Goal: Obtain resource: Download file/media

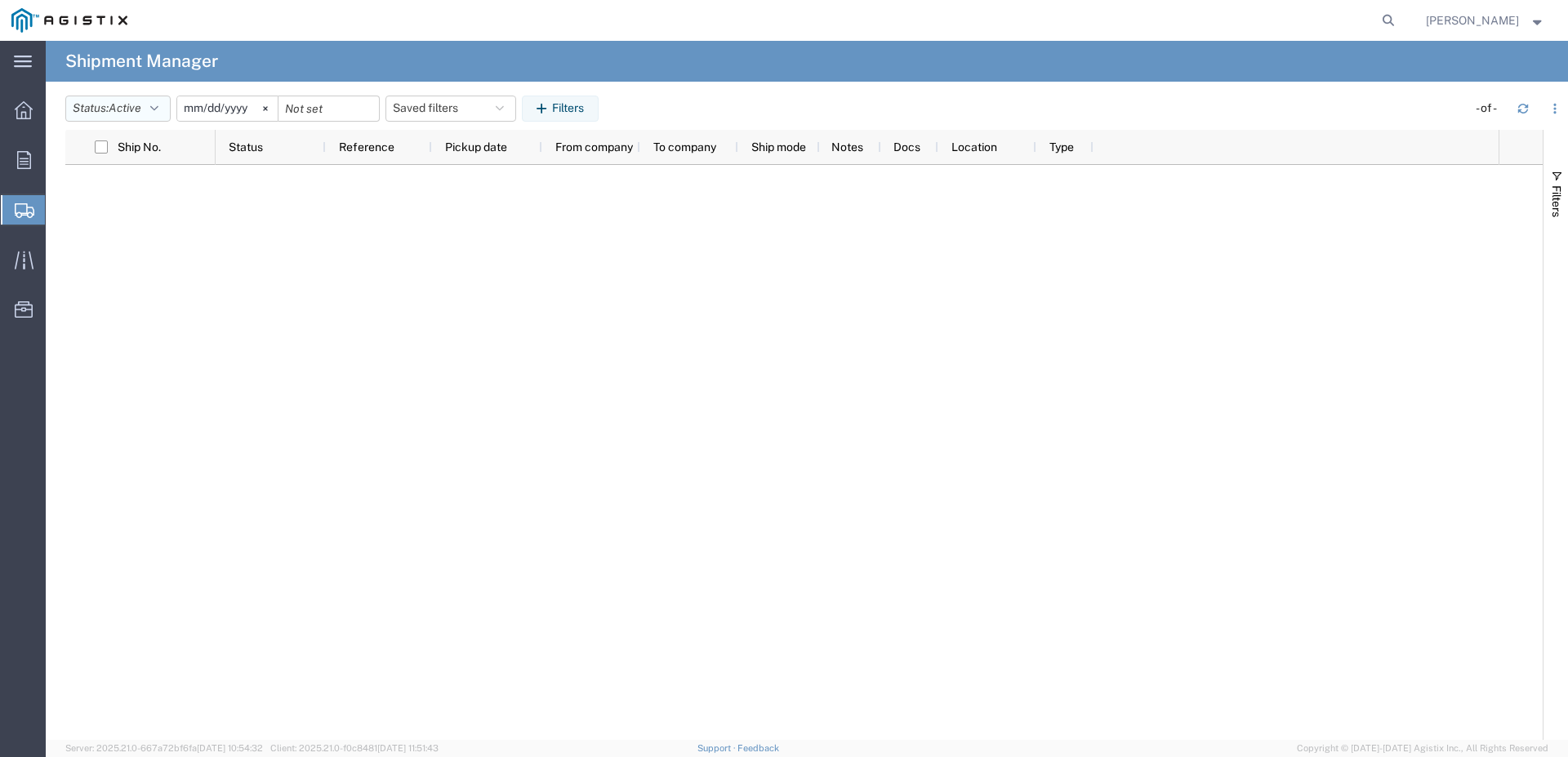
click at [126, 106] on span "Active" at bounding box center [125, 107] width 33 height 13
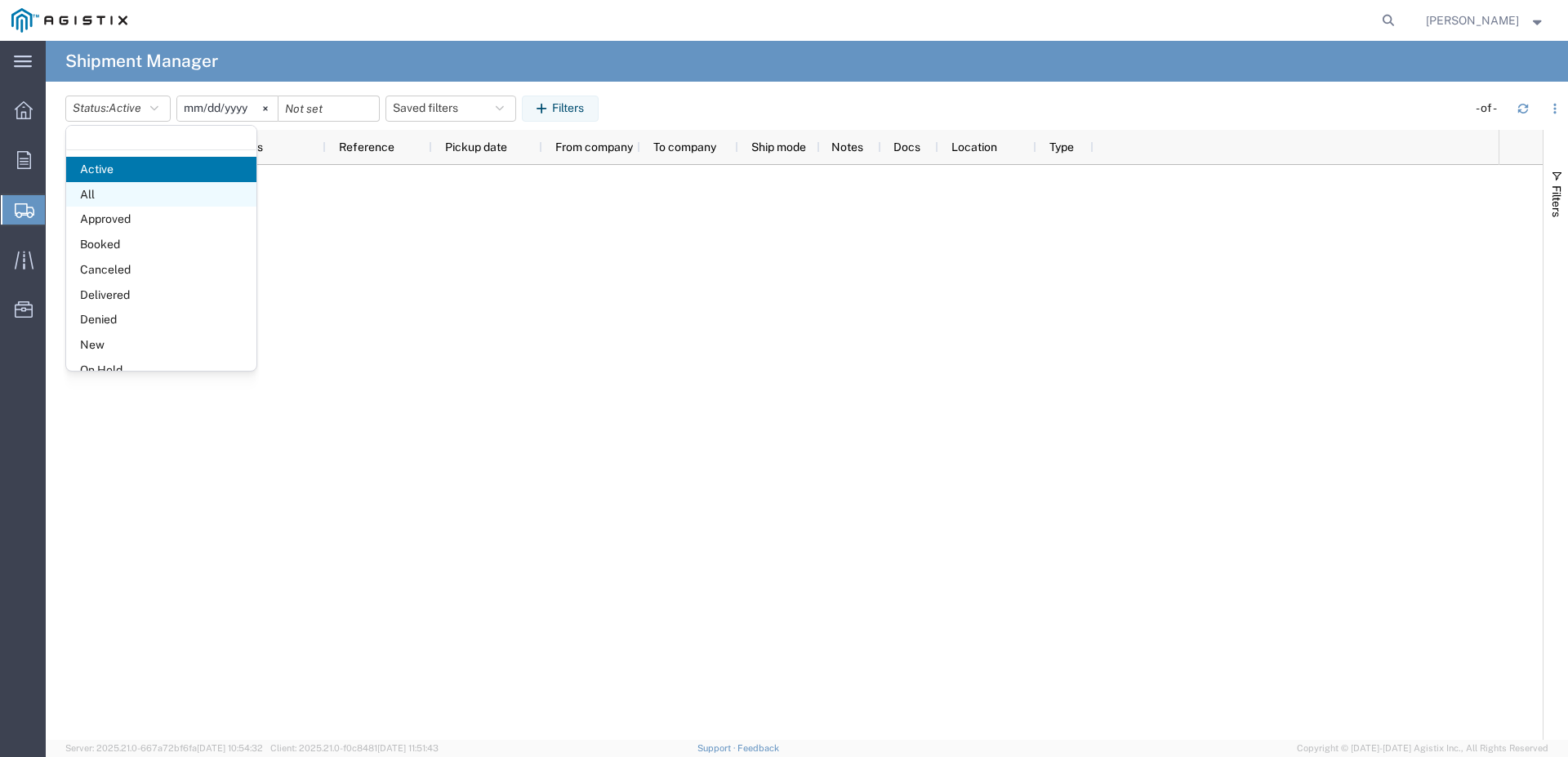
click at [118, 185] on span "All" at bounding box center [162, 194] width 190 height 25
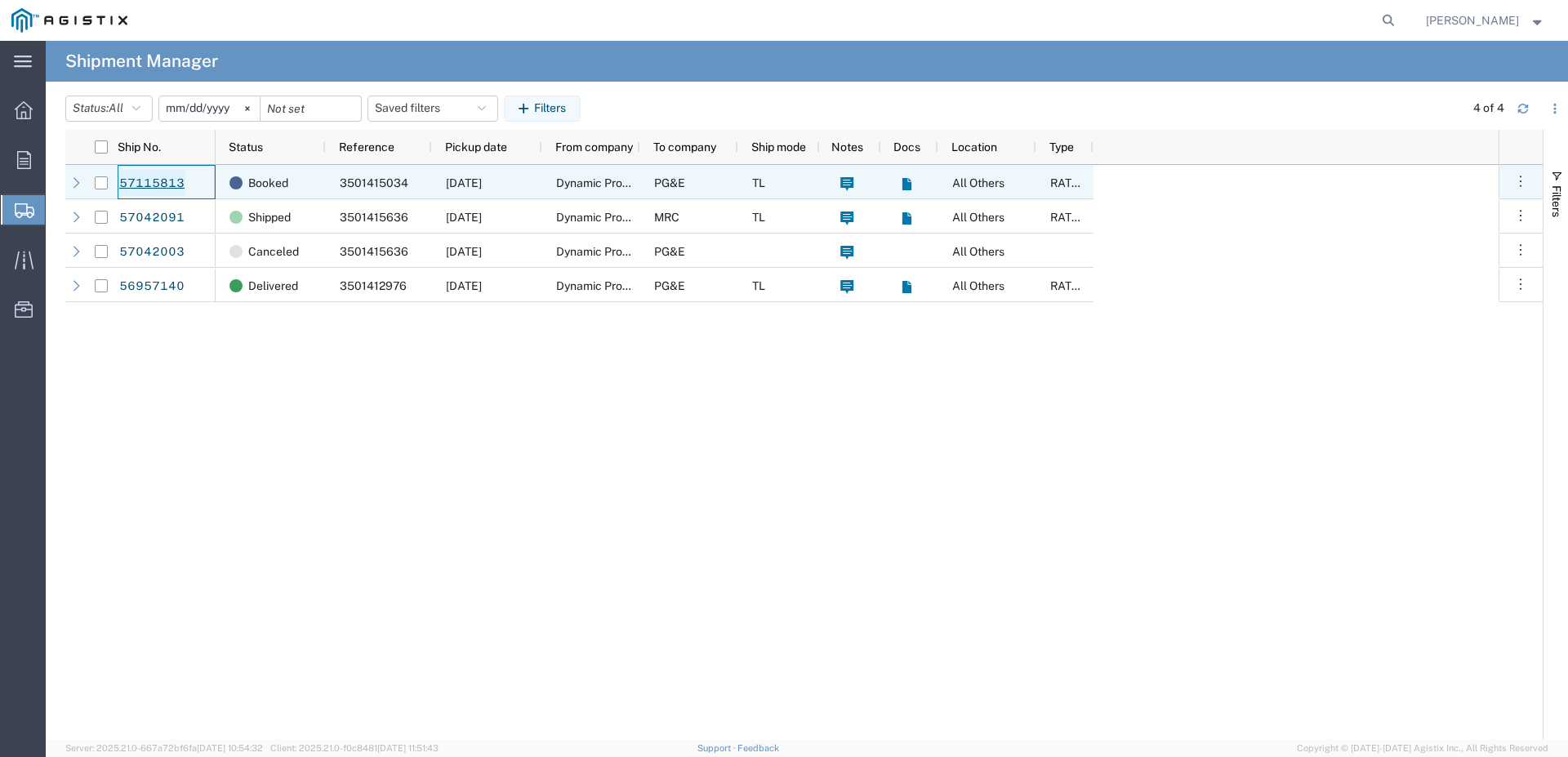
click at [172, 190] on link "57115813" at bounding box center [152, 183] width 67 height 26
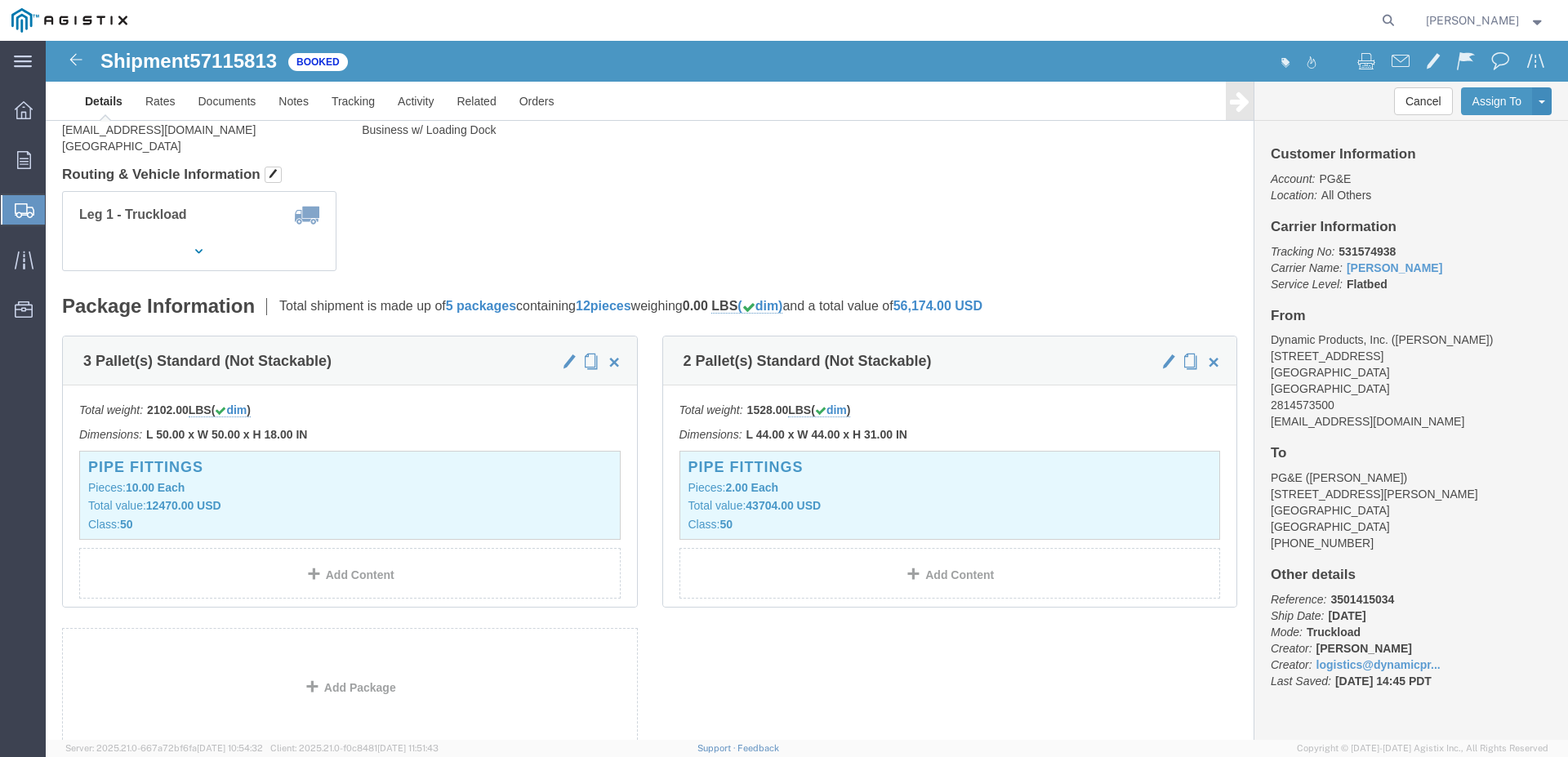
scroll to position [499, 0]
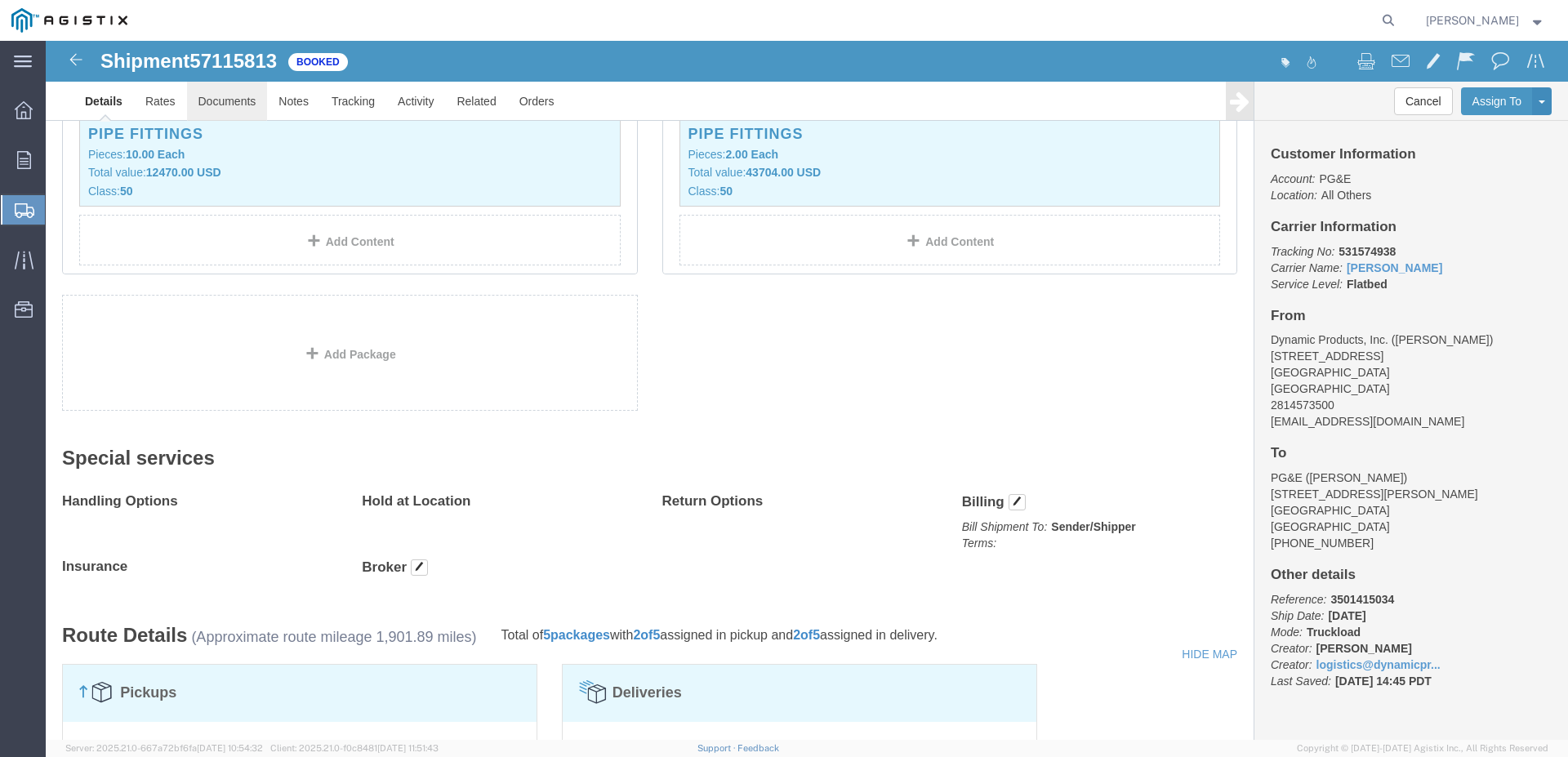
click link "Documents"
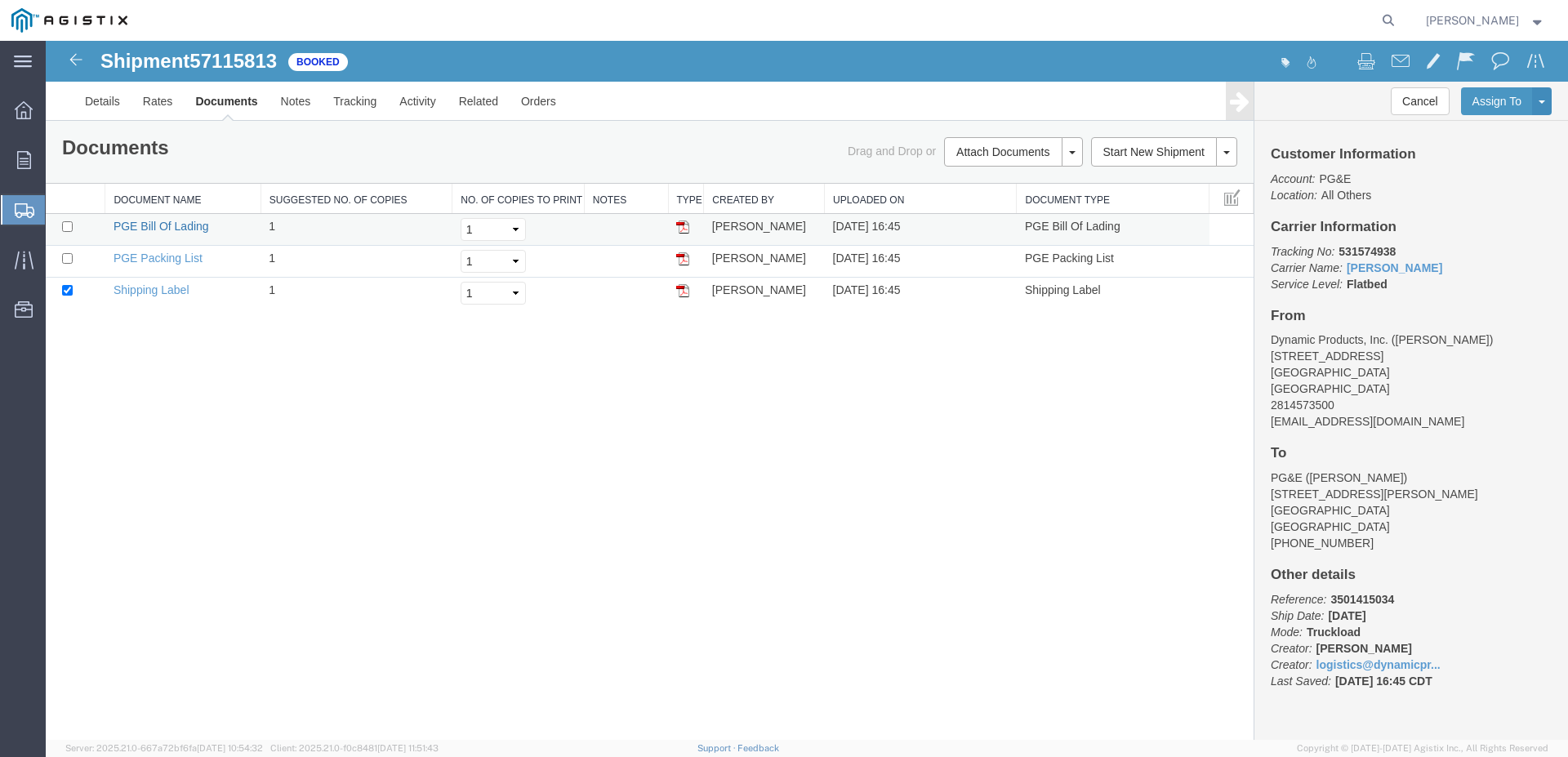
click at [173, 226] on link "PGE Bill Of Lading" at bounding box center [161, 226] width 95 height 13
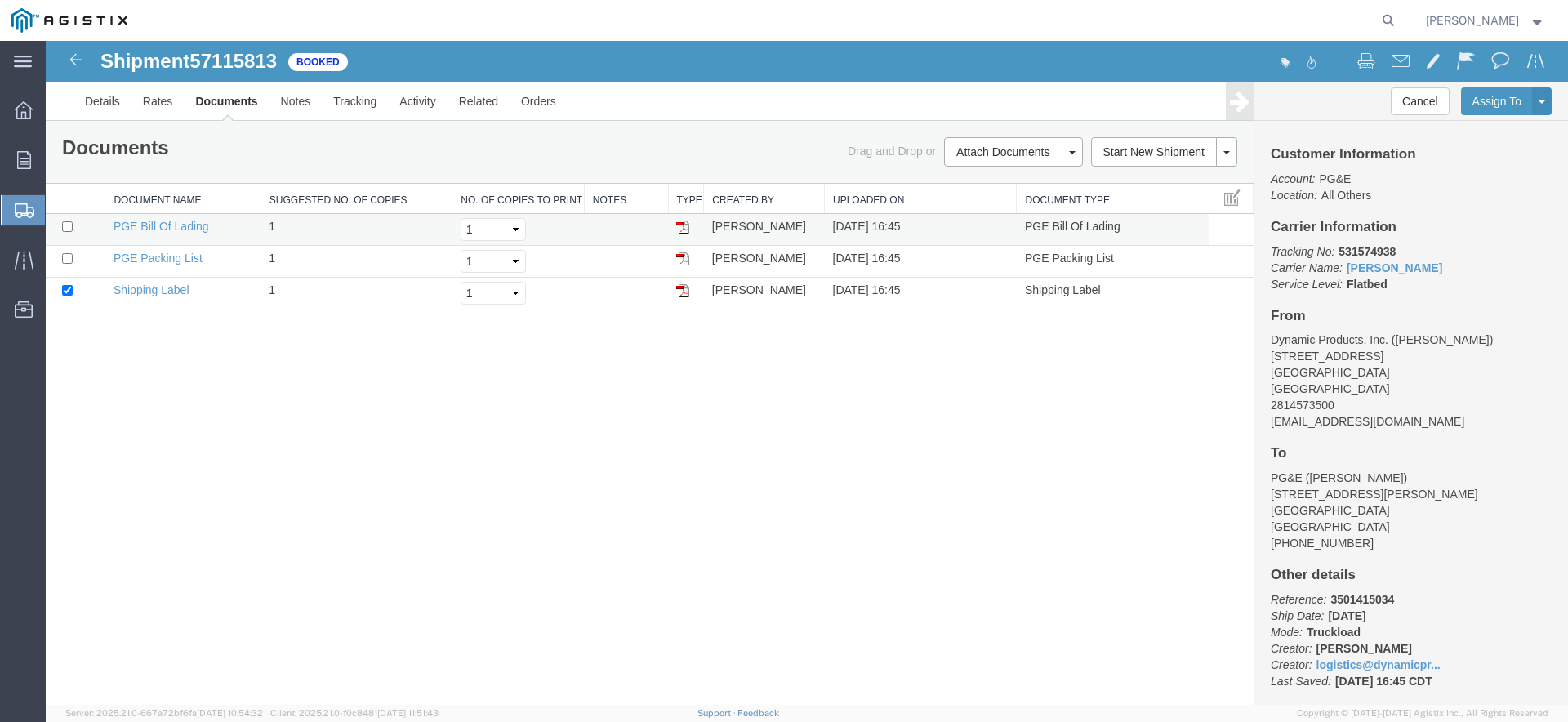
click at [685, 225] on img at bounding box center [682, 227] width 13 height 13
click at [163, 217] on td "PGE Bill Of Lading" at bounding box center [182, 230] width 155 height 32
click at [157, 231] on link "PGE Bill Of Lading" at bounding box center [161, 226] width 95 height 13
click at [1013, 181] on link "Print Documents" at bounding box center [1010, 180] width 142 height 25
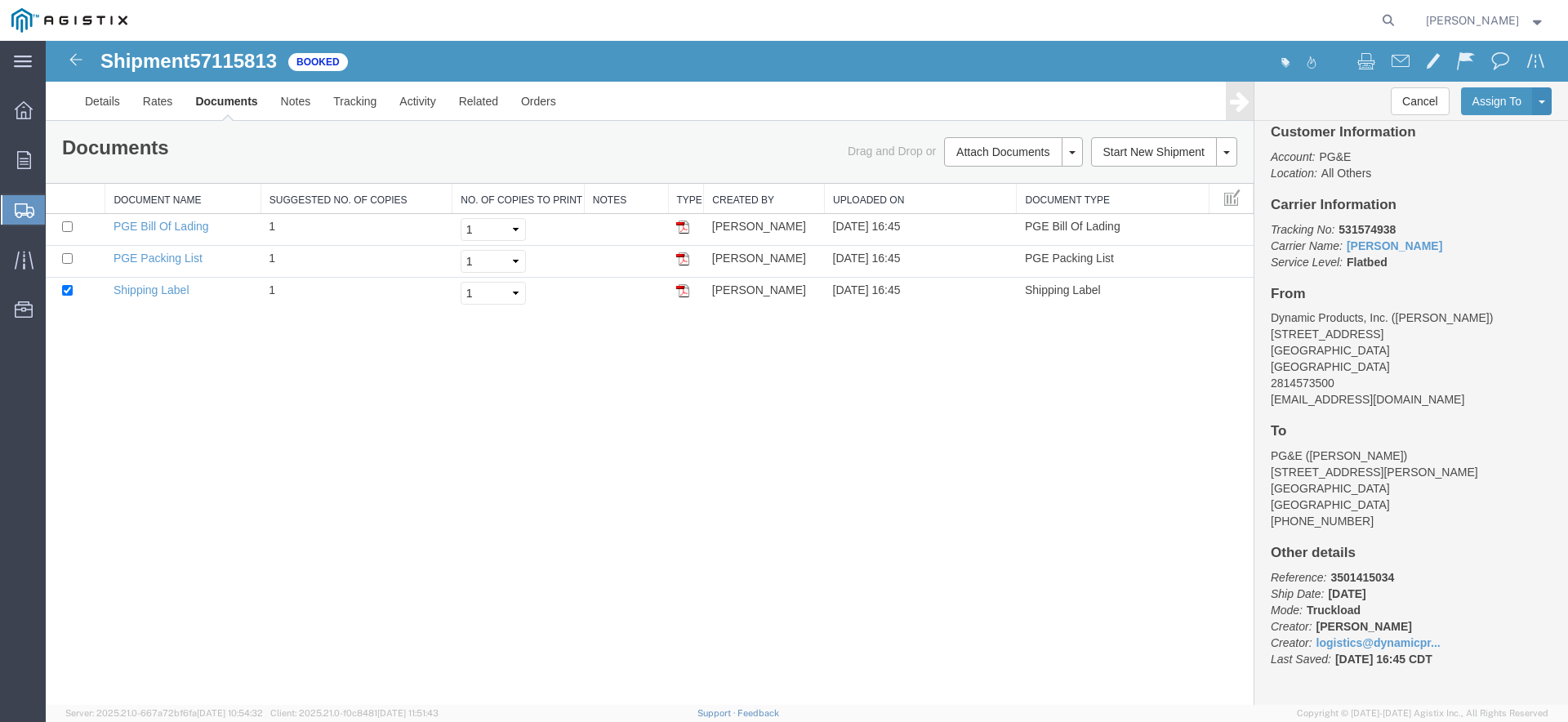
scroll to position [27, 0]
click at [72, 228] on input "checkbox" at bounding box center [67, 226] width 11 height 11
checkbox input "true"
click at [157, 226] on link "PGE Bill Of Lading" at bounding box center [161, 226] width 95 height 13
